Goal: Find specific page/section: Find specific page/section

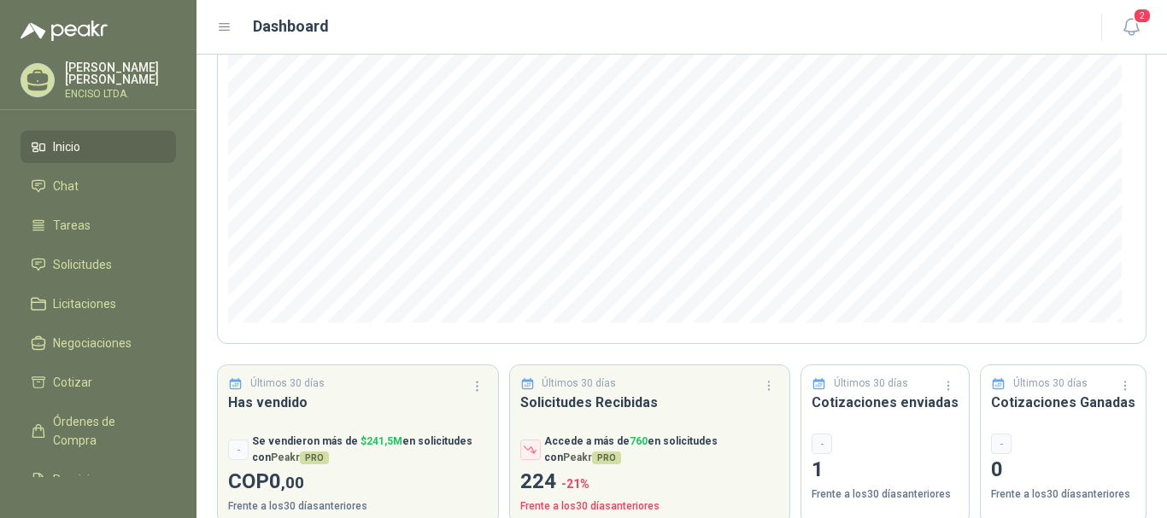
scroll to position [251, 0]
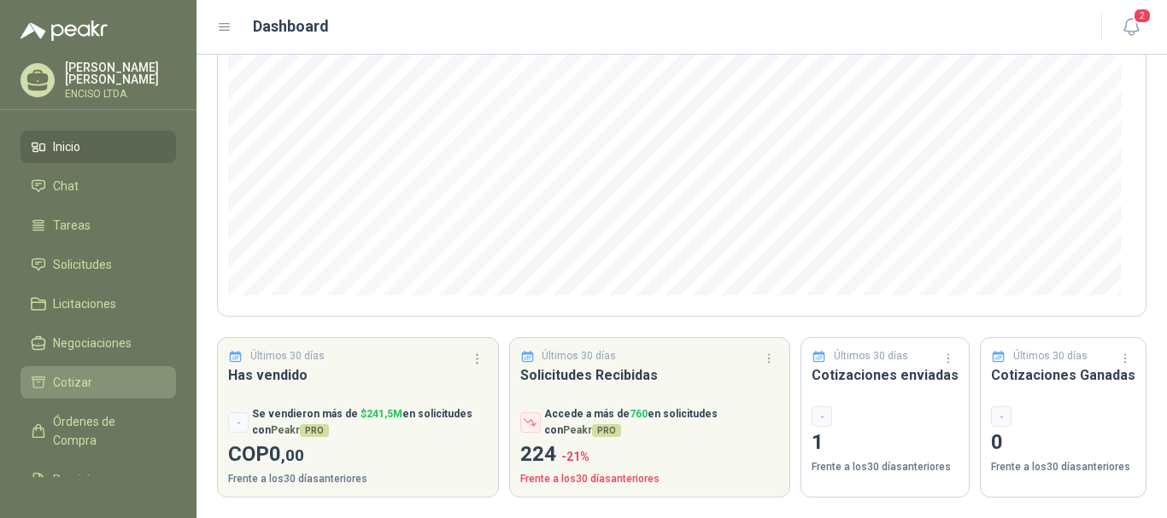
click at [86, 373] on span "Cotizar" at bounding box center [72, 382] width 39 height 19
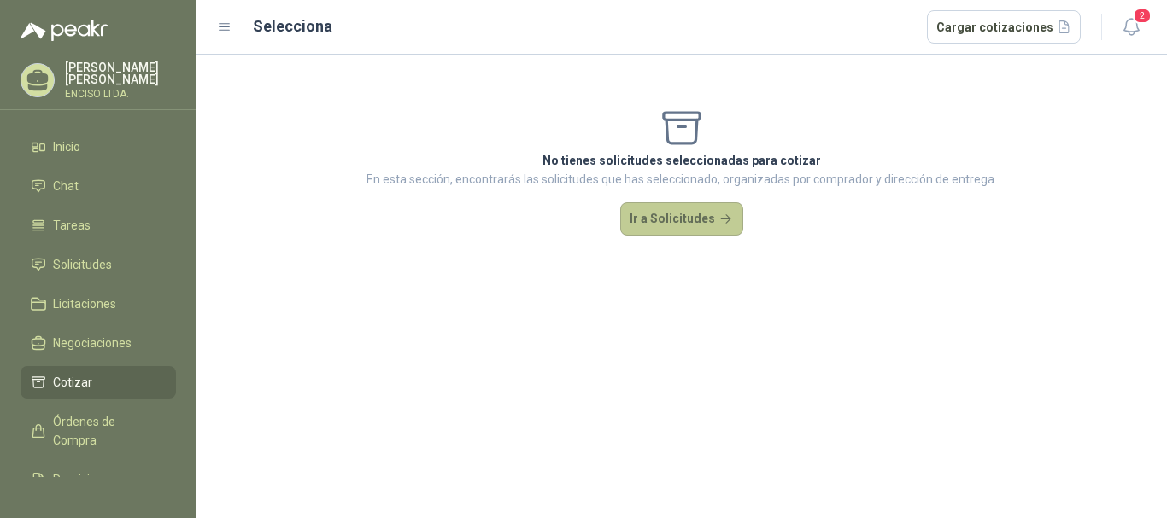
click at [642, 218] on button "Ir a Solicitudes" at bounding box center [681, 219] width 123 height 34
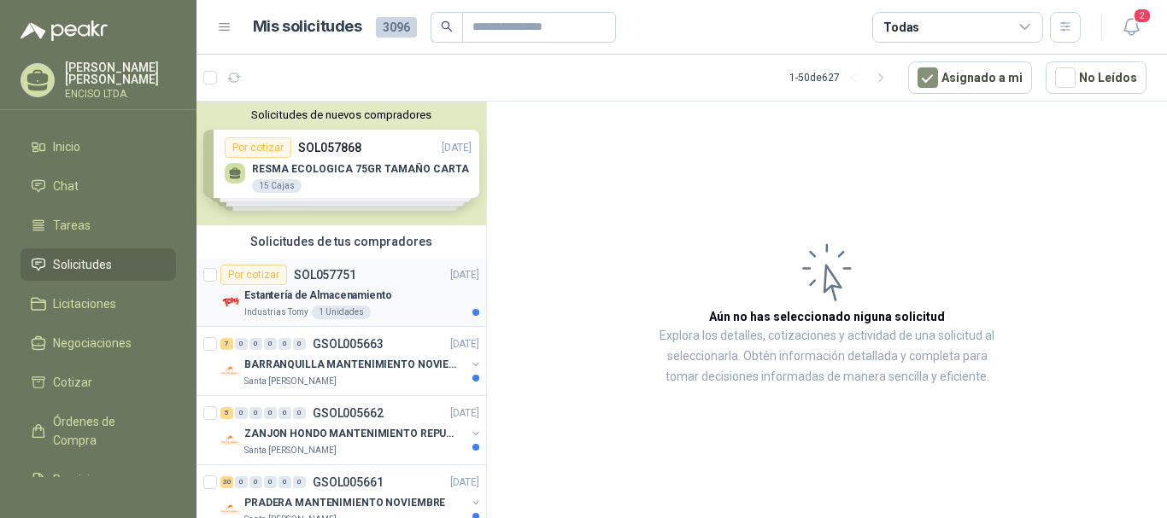
click at [273, 296] on p "Estantería de Almacenamiento" at bounding box center [318, 296] width 148 height 16
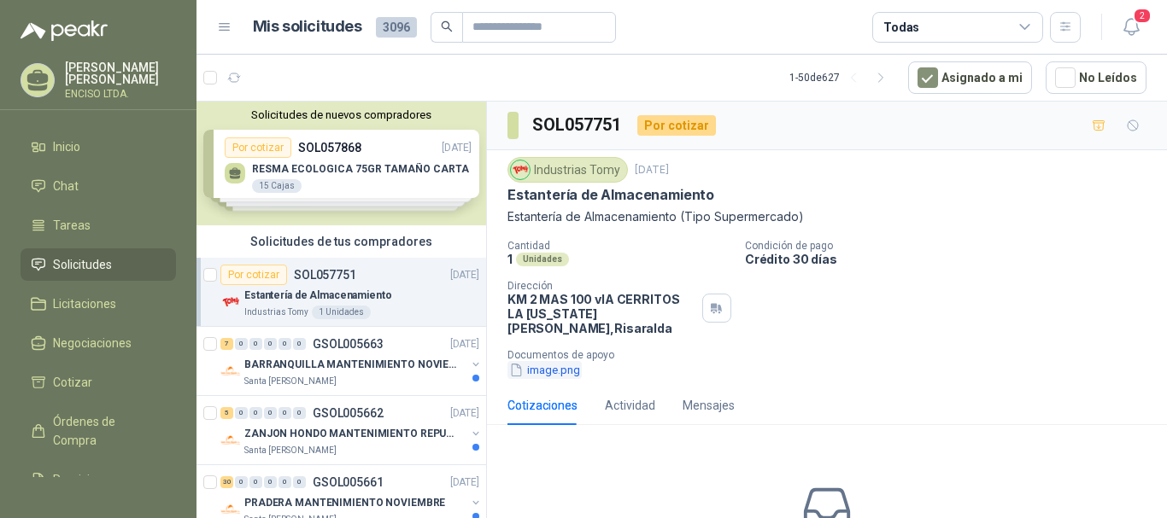
click at [549, 361] on button "image.png" at bounding box center [544, 370] width 74 height 18
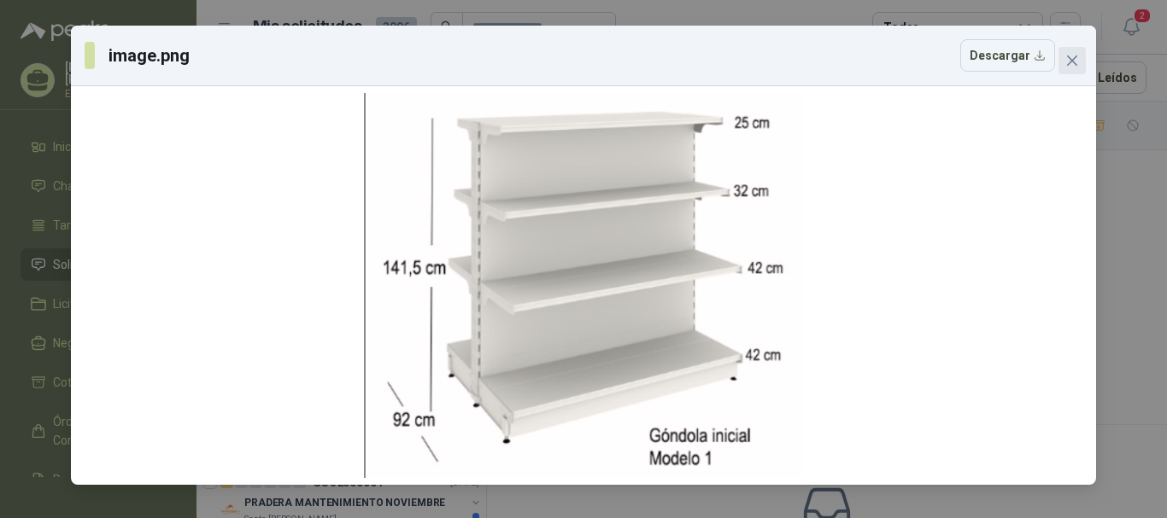
click at [1074, 61] on icon "close" at bounding box center [1072, 61] width 14 height 14
